Goal: Task Accomplishment & Management: Use online tool/utility

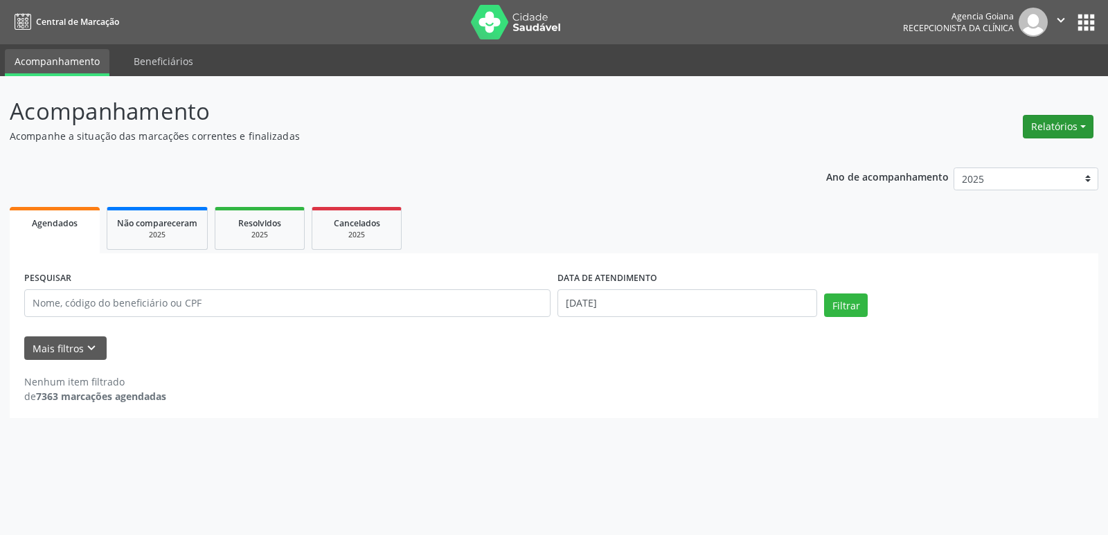
click at [1069, 135] on button "Relatórios" at bounding box center [1058, 127] width 71 height 24
click at [1000, 163] on link "Agendamentos" at bounding box center [1019, 156] width 149 height 19
select select "9"
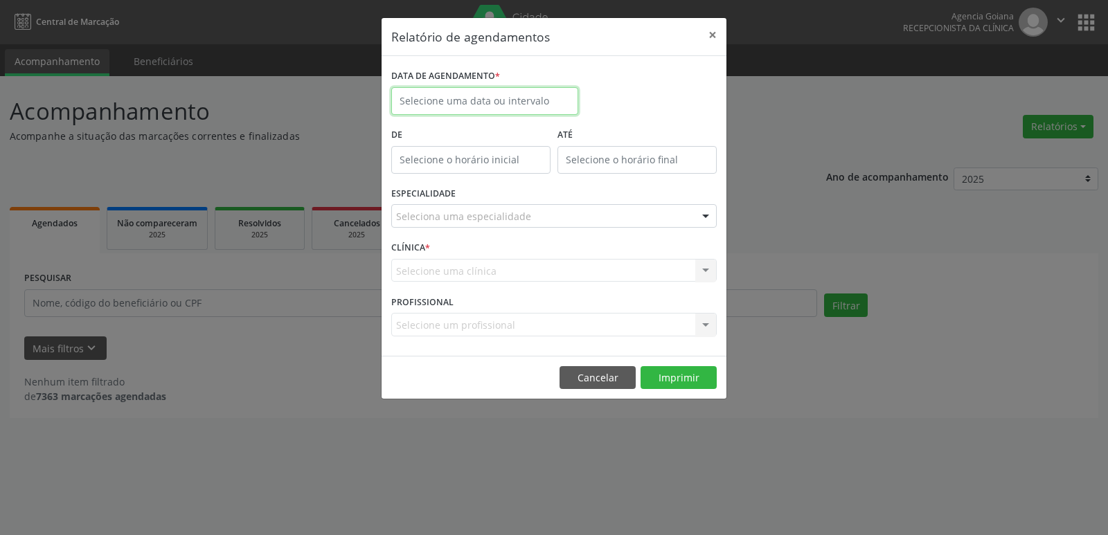
click at [501, 98] on input "text" at bounding box center [484, 101] width 187 height 28
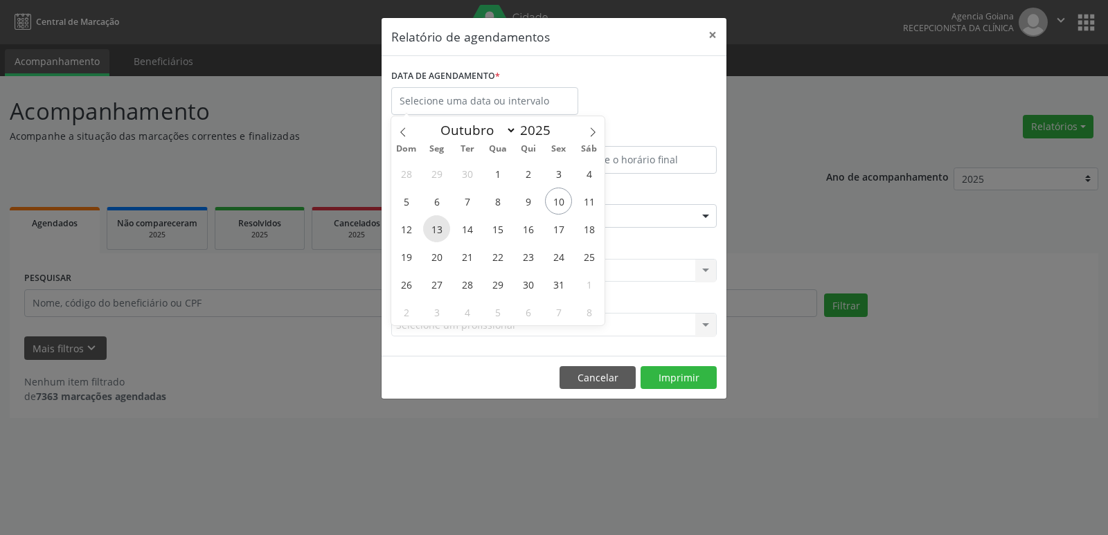
click at [441, 230] on span "13" at bounding box center [436, 228] width 27 height 27
type input "[DATE]"
click at [441, 230] on span "13" at bounding box center [436, 228] width 27 height 27
click at [441, 230] on div "ESPECIALIDADE Seleciona uma especialidade Todas as especialidades Alergologia A…" at bounding box center [554, 211] width 332 height 54
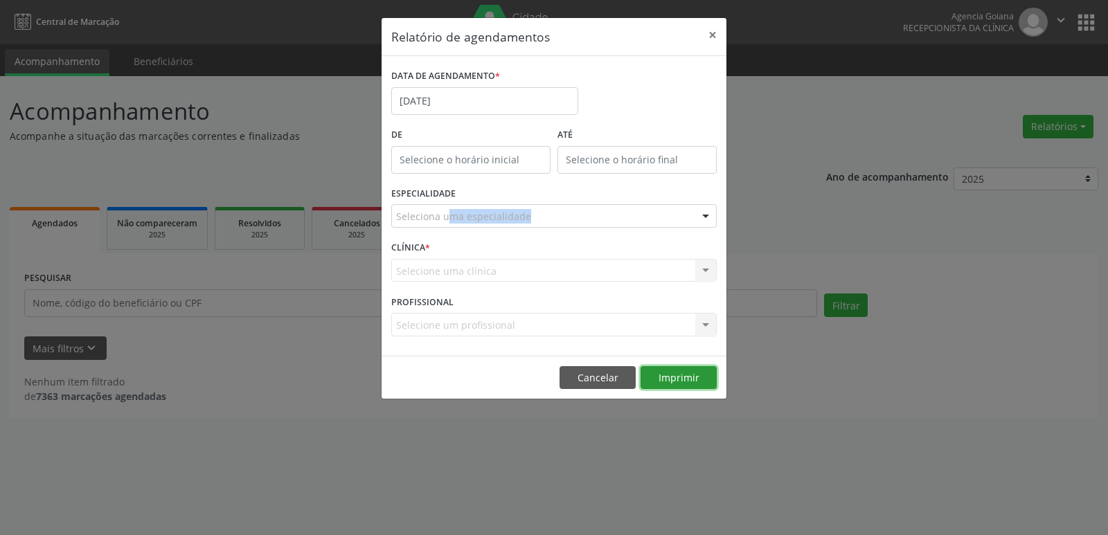
click at [681, 382] on button "Imprimir" at bounding box center [679, 378] width 76 height 24
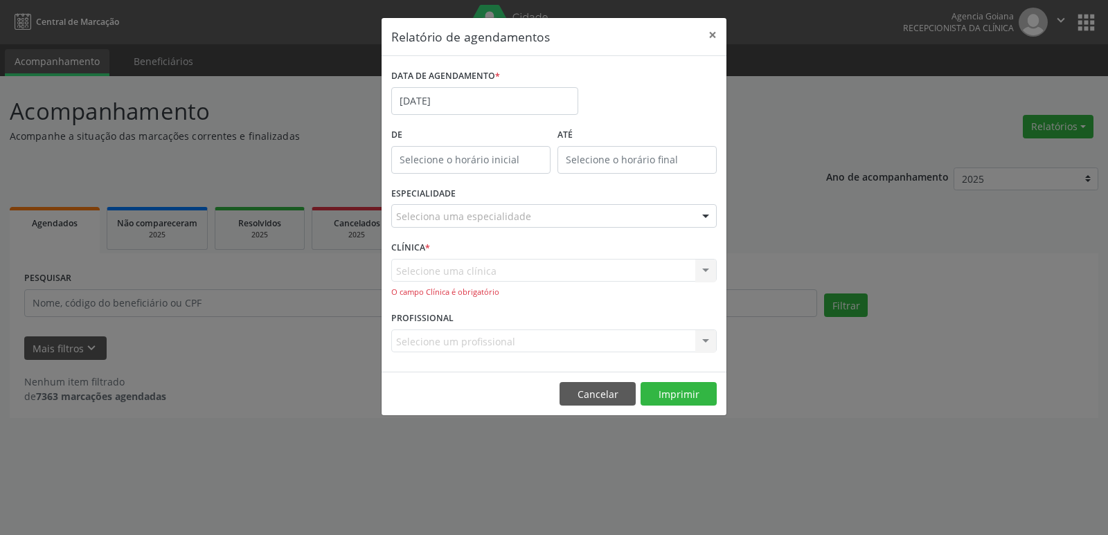
click at [518, 271] on div "Selecione uma clínica Nenhum resultado encontrado para: " " Não há nenhuma opçã…" at bounding box center [554, 278] width 326 height 39
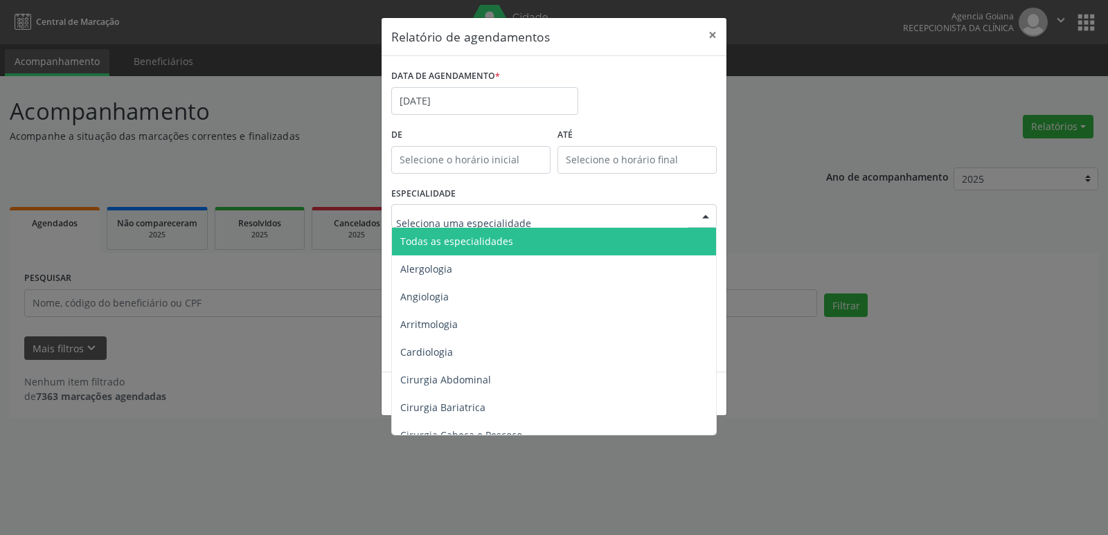
click at [513, 247] on span "Todas as especialidades" at bounding box center [555, 242] width 326 height 28
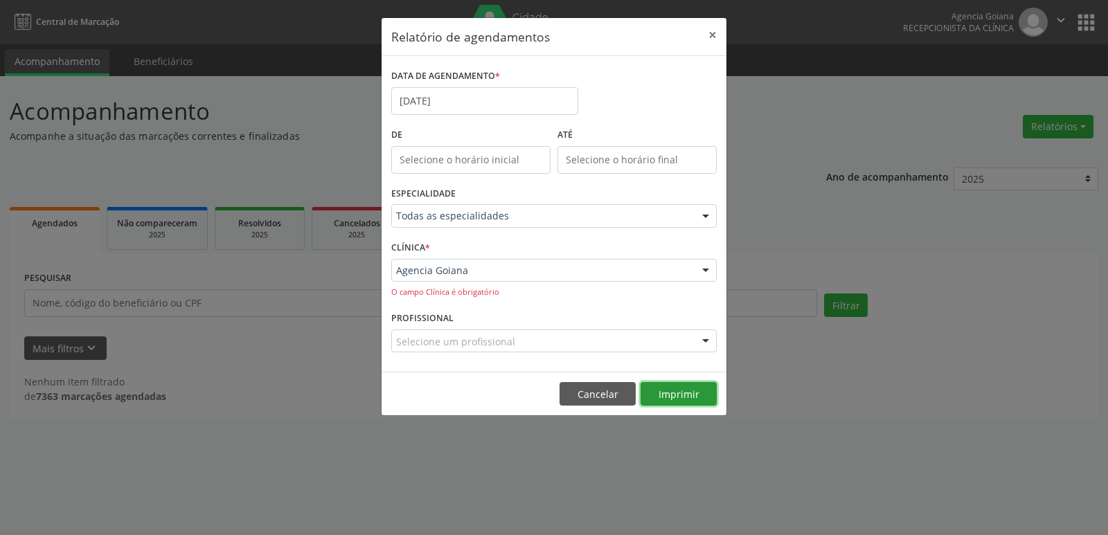
click at [685, 398] on button "Imprimir" at bounding box center [679, 394] width 76 height 24
